Goal: Information Seeking & Learning: Learn about a topic

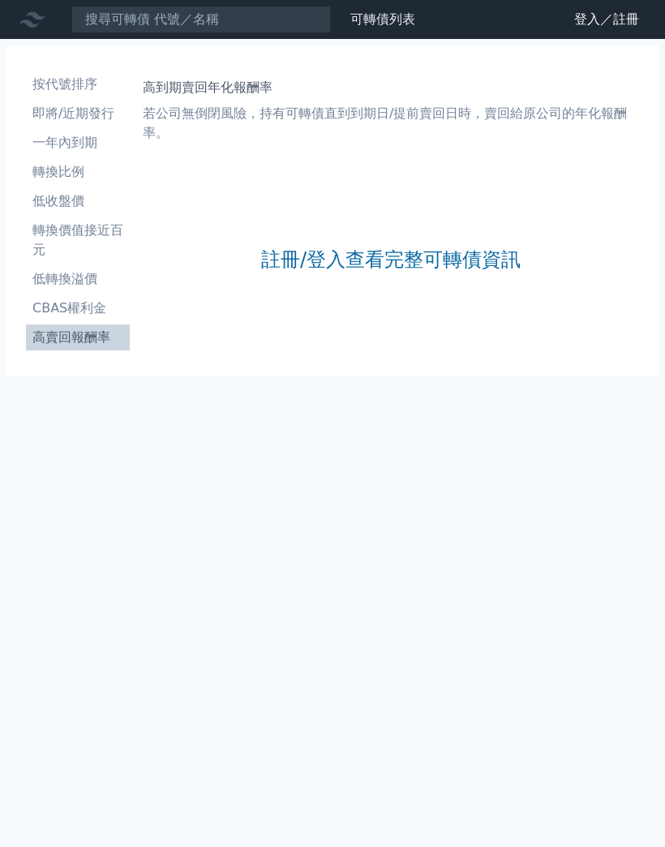
click at [607, 14] on link "登入／註冊" at bounding box center [606, 19] width 91 height 26
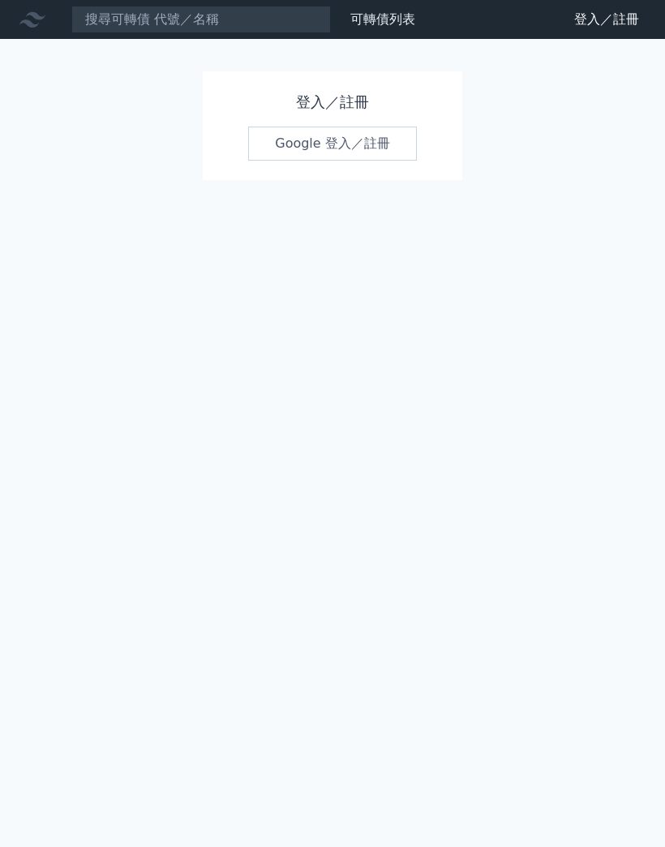
click at [340, 99] on h1 "登入／註冊" at bounding box center [332, 102] width 169 height 23
click at [319, 111] on h1 "登入／註冊" at bounding box center [332, 102] width 169 height 23
click at [308, 148] on link "Google 登入／註冊" at bounding box center [332, 144] width 169 height 34
click at [306, 143] on link "Google 登入／註冊" at bounding box center [332, 144] width 169 height 34
click at [653, 404] on div "可轉債列表 財務數據 可轉債列表 財務數據 登入／註冊 登入／註冊 登入／註冊 Google 登入／註冊" at bounding box center [332, 423] width 665 height 847
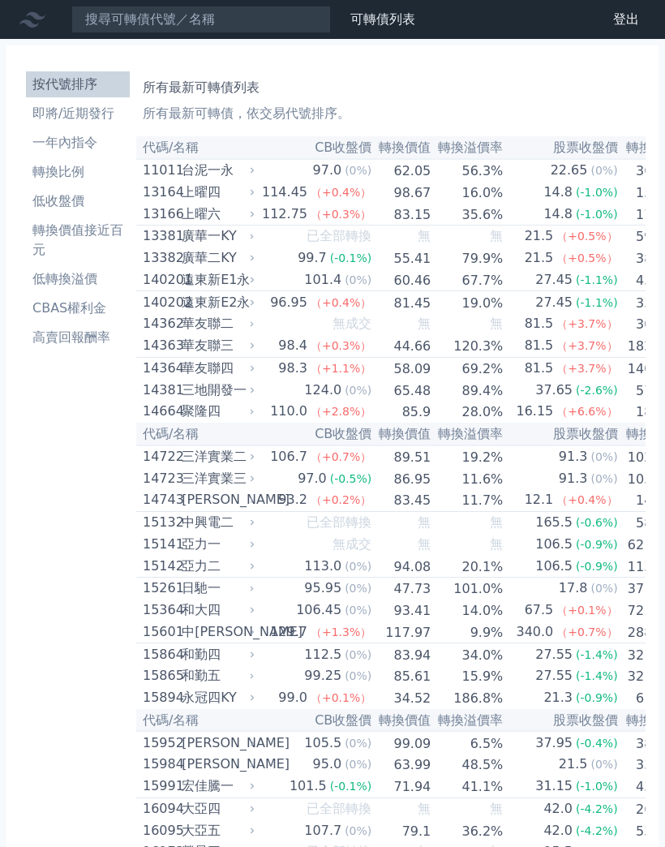
click at [71, 337] on font "高賣回報酬率" at bounding box center [71, 336] width 78 height 15
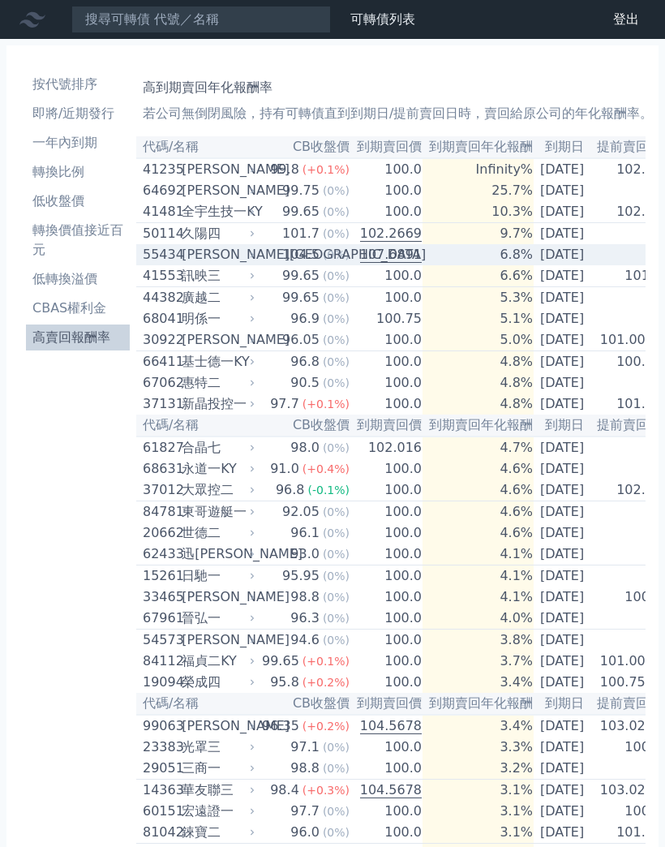
click at [216, 264] on div "[PERSON_NAME][GEOGRAPHIC_DATA]" at bounding box center [217, 254] width 70 height 19
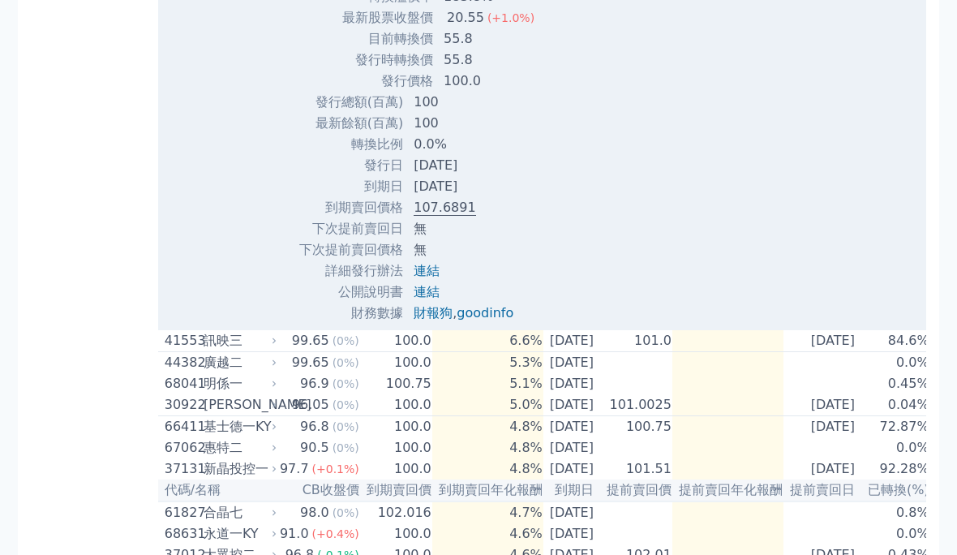
scroll to position [715, 0]
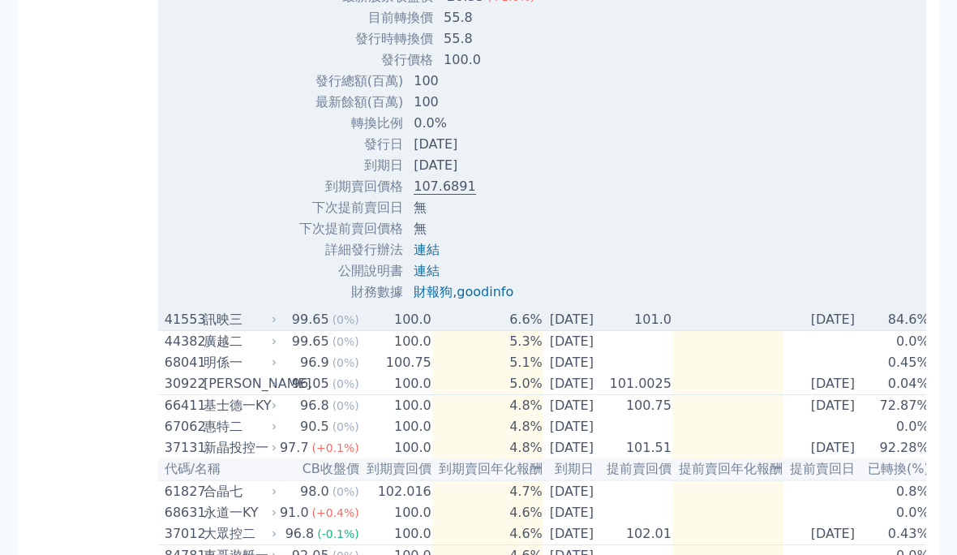
click at [443, 331] on td "6.6%" at bounding box center [487, 320] width 111 height 22
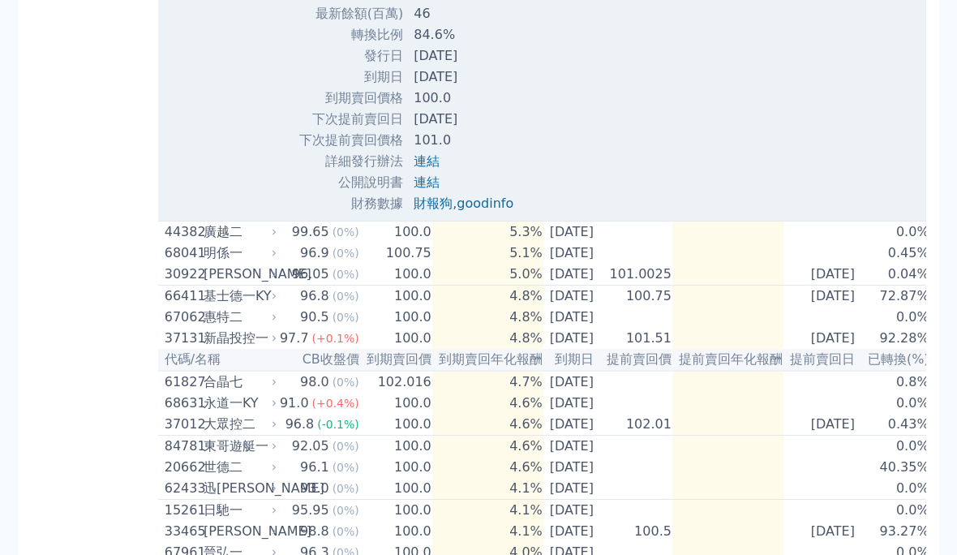
scroll to position [1732, 0]
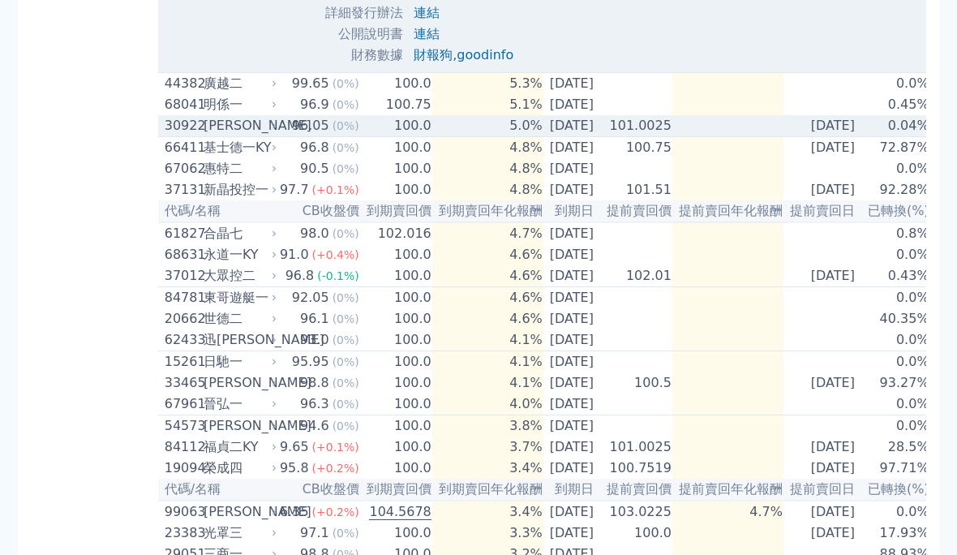
click at [497, 137] on td "5.0%" at bounding box center [487, 126] width 111 height 22
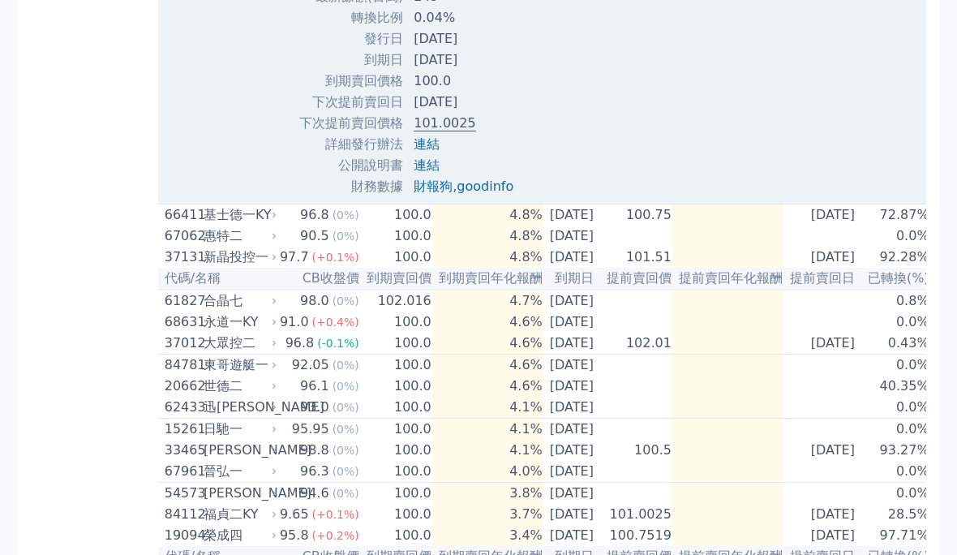
scroll to position [2507, 0]
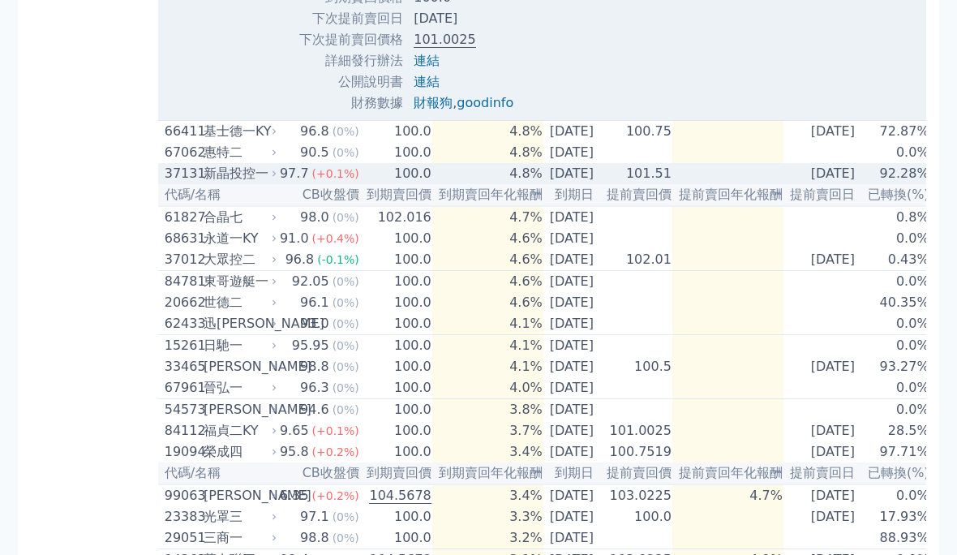
click at [485, 184] on td "4.8%" at bounding box center [487, 173] width 111 height 21
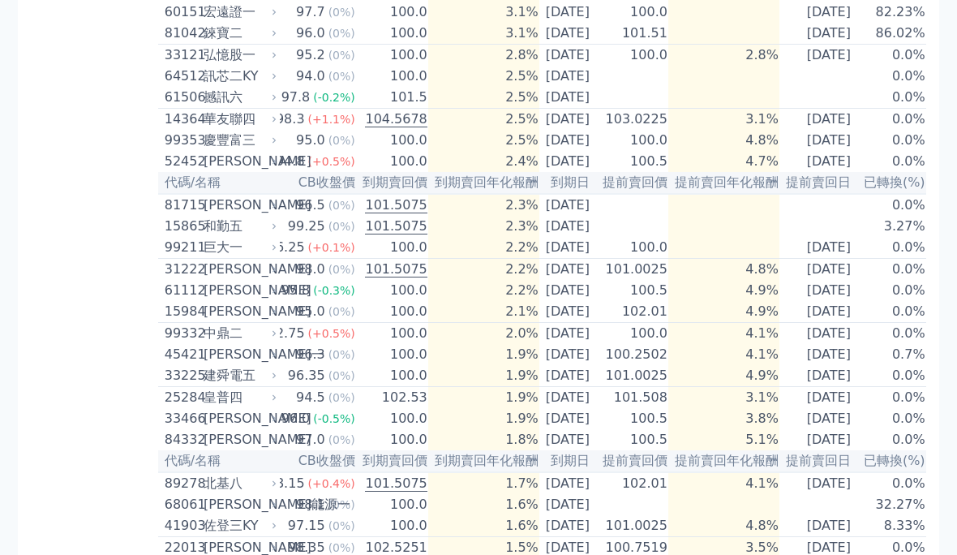
scroll to position [3835, 0]
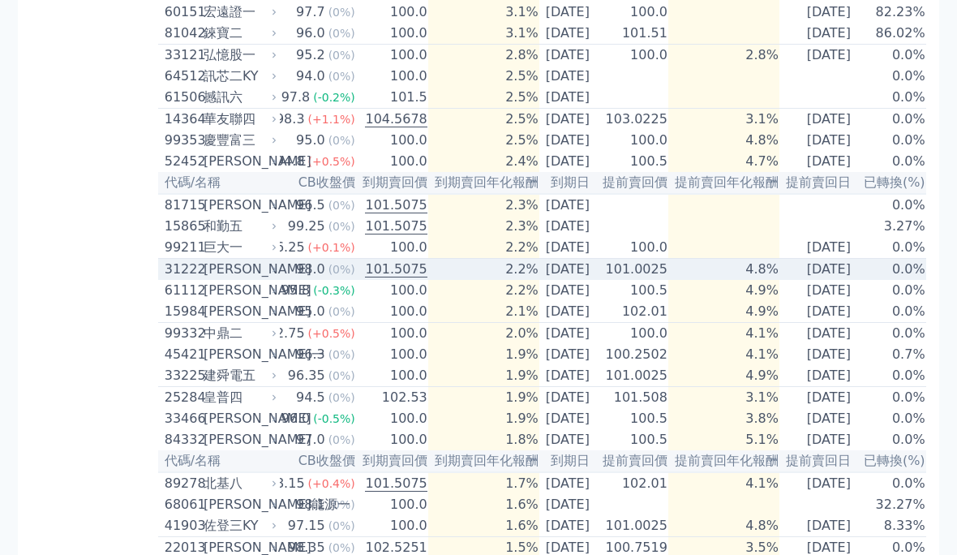
click at [182, 279] on div "31222" at bounding box center [182, 269] width 35 height 19
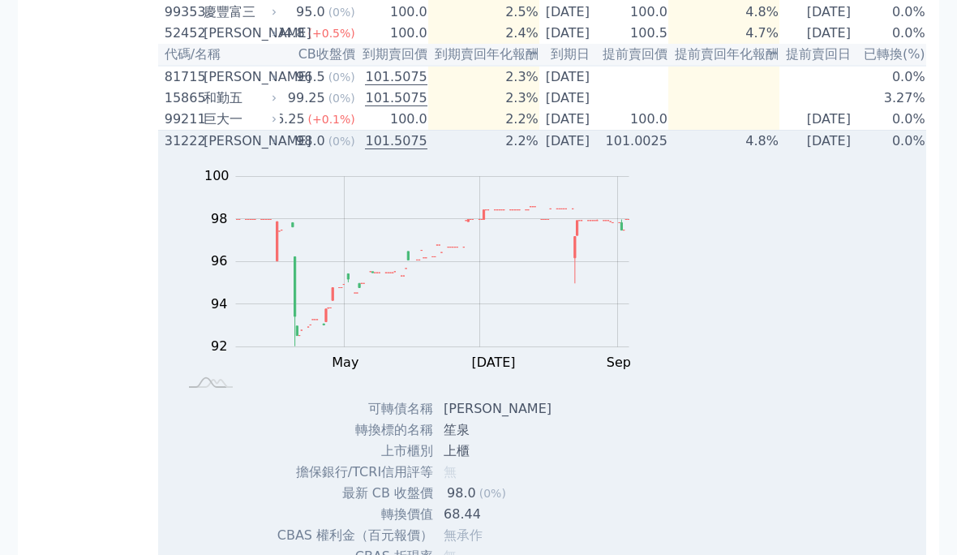
scroll to position [3936, 0]
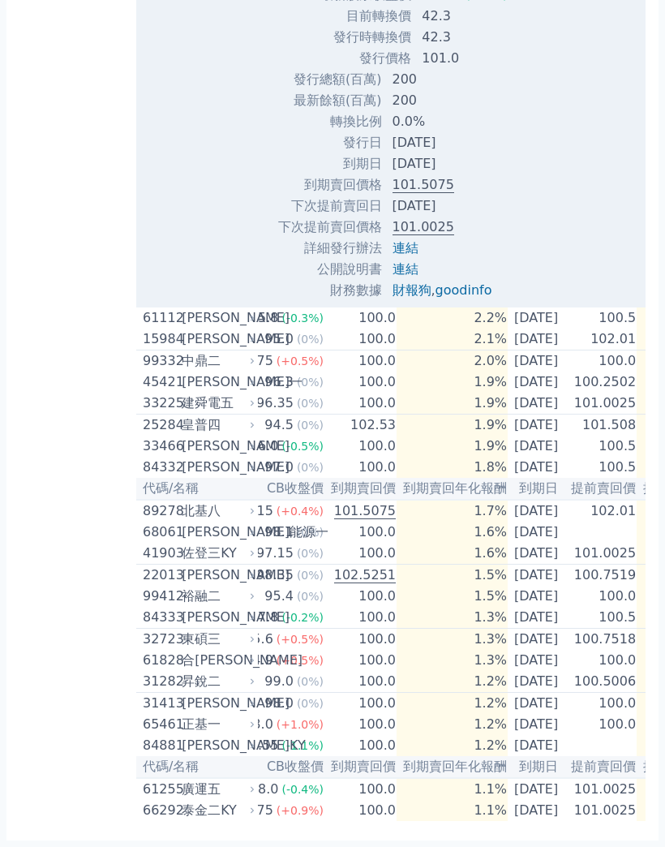
scroll to position [4109, 0]
